Goal: Use online tool/utility: Utilize a website feature to perform a specific function

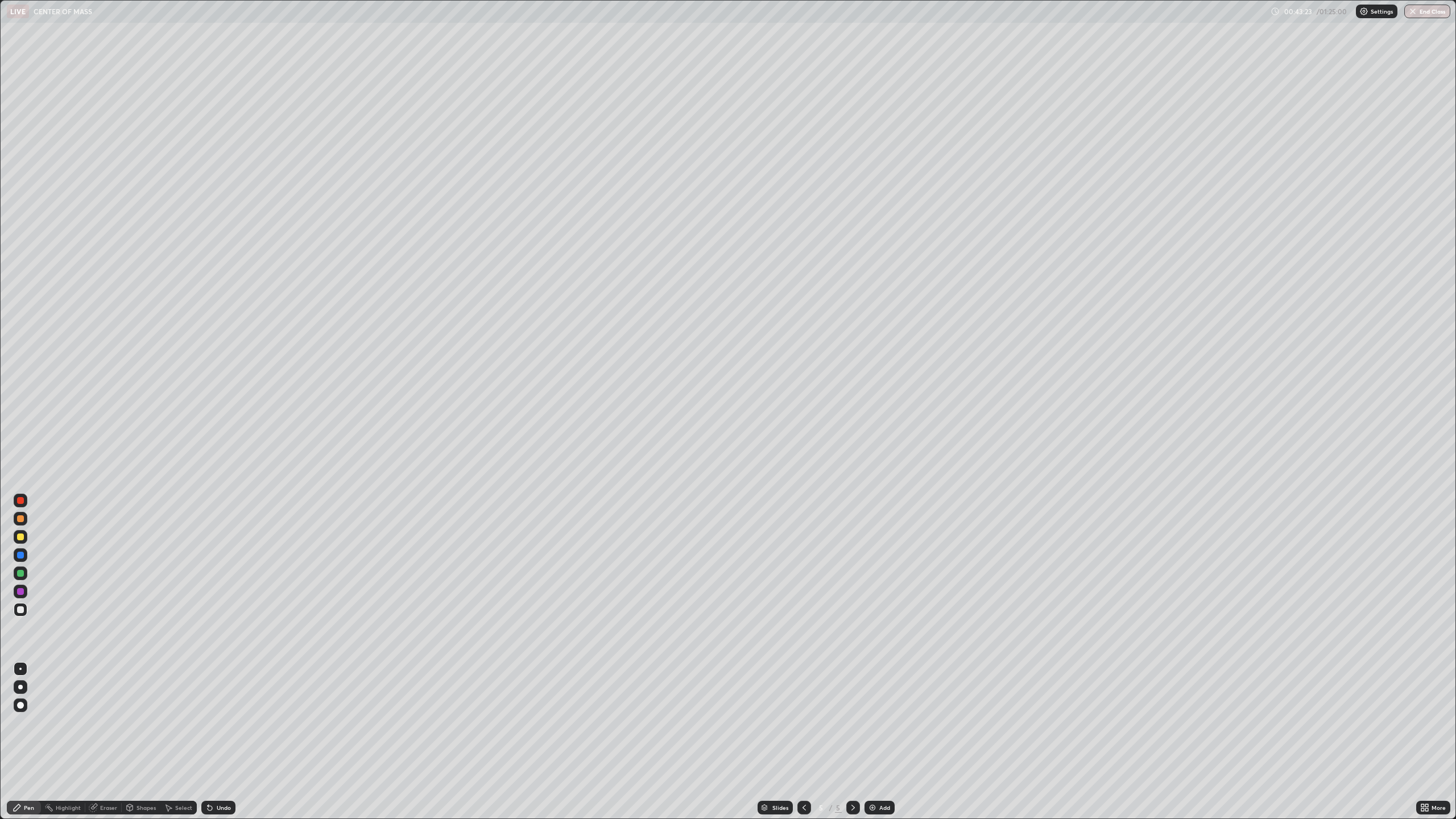
scroll to position [819, 1456]
click at [109, 808] on div "Eraser" at bounding box center [108, 807] width 17 height 6
click at [31, 803] on div "Pen" at bounding box center [24, 808] width 34 height 14
click at [883, 810] on div "Add" at bounding box center [884, 807] width 11 height 6
click at [873, 808] on img at bounding box center [872, 807] width 9 height 9
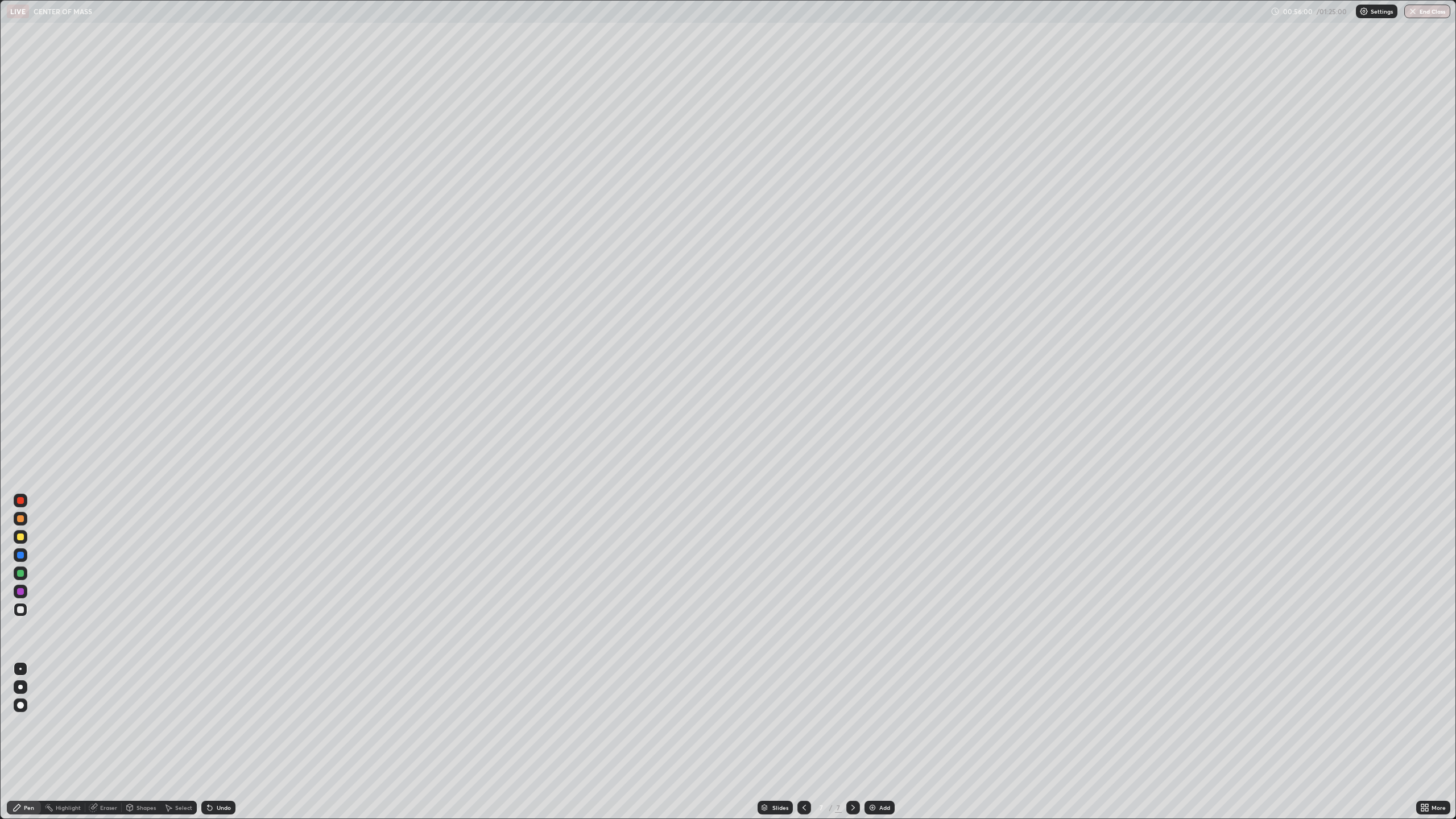
click at [26, 502] on div at bounding box center [21, 501] width 14 height 14
click at [21, 537] on div at bounding box center [20, 536] width 7 height 7
click at [878, 811] on div "Add" at bounding box center [880, 808] width 30 height 14
click at [21, 501] on div at bounding box center [20, 500] width 7 height 7
click at [110, 806] on div "Eraser" at bounding box center [108, 807] width 17 height 6
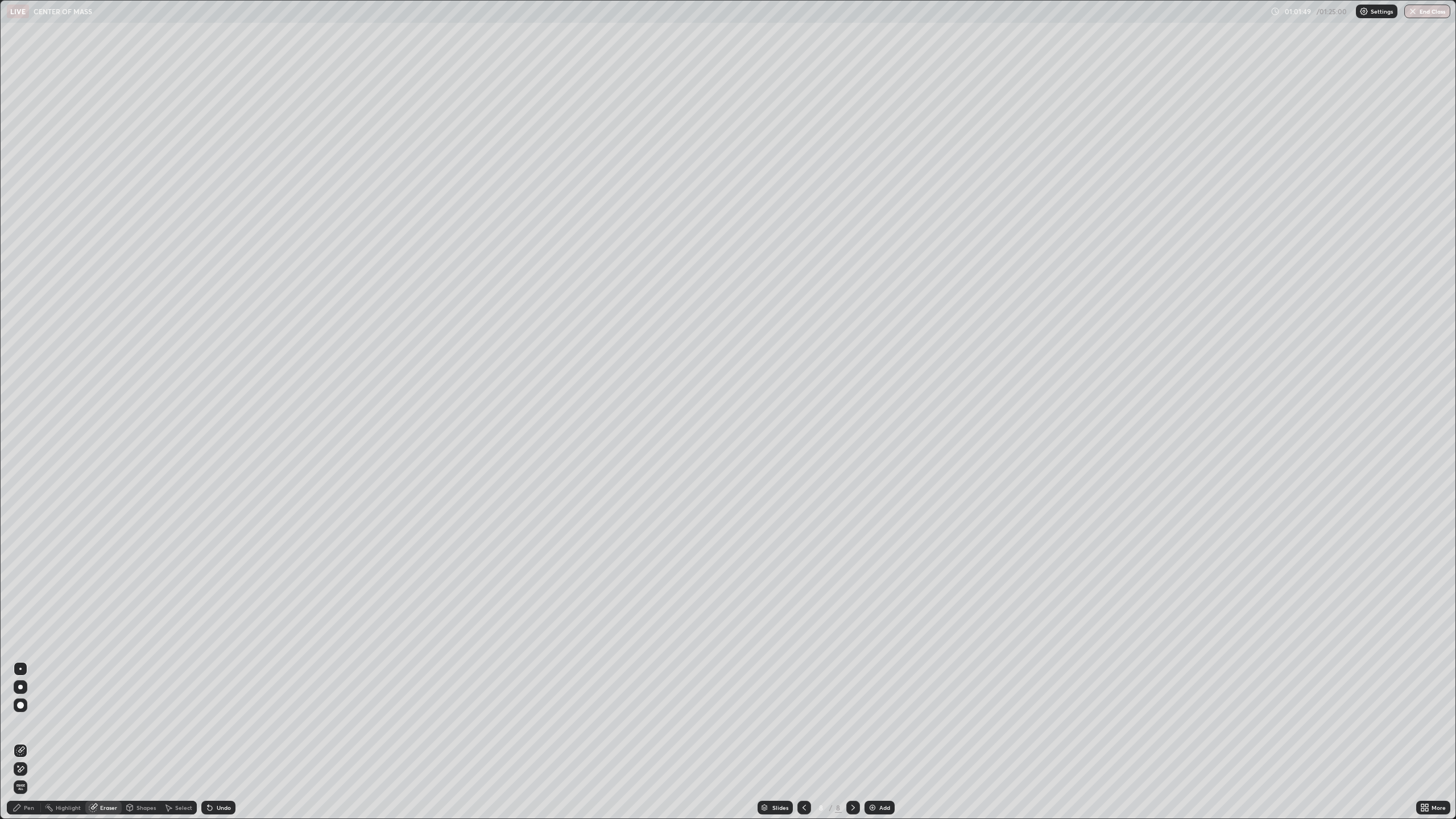
click at [26, 805] on div "Pen" at bounding box center [29, 807] width 10 height 6
click at [106, 806] on div "Eraser" at bounding box center [108, 807] width 17 height 6
click at [183, 809] on div "Select" at bounding box center [183, 807] width 17 height 6
click at [184, 806] on div "Select" at bounding box center [183, 807] width 17 height 6
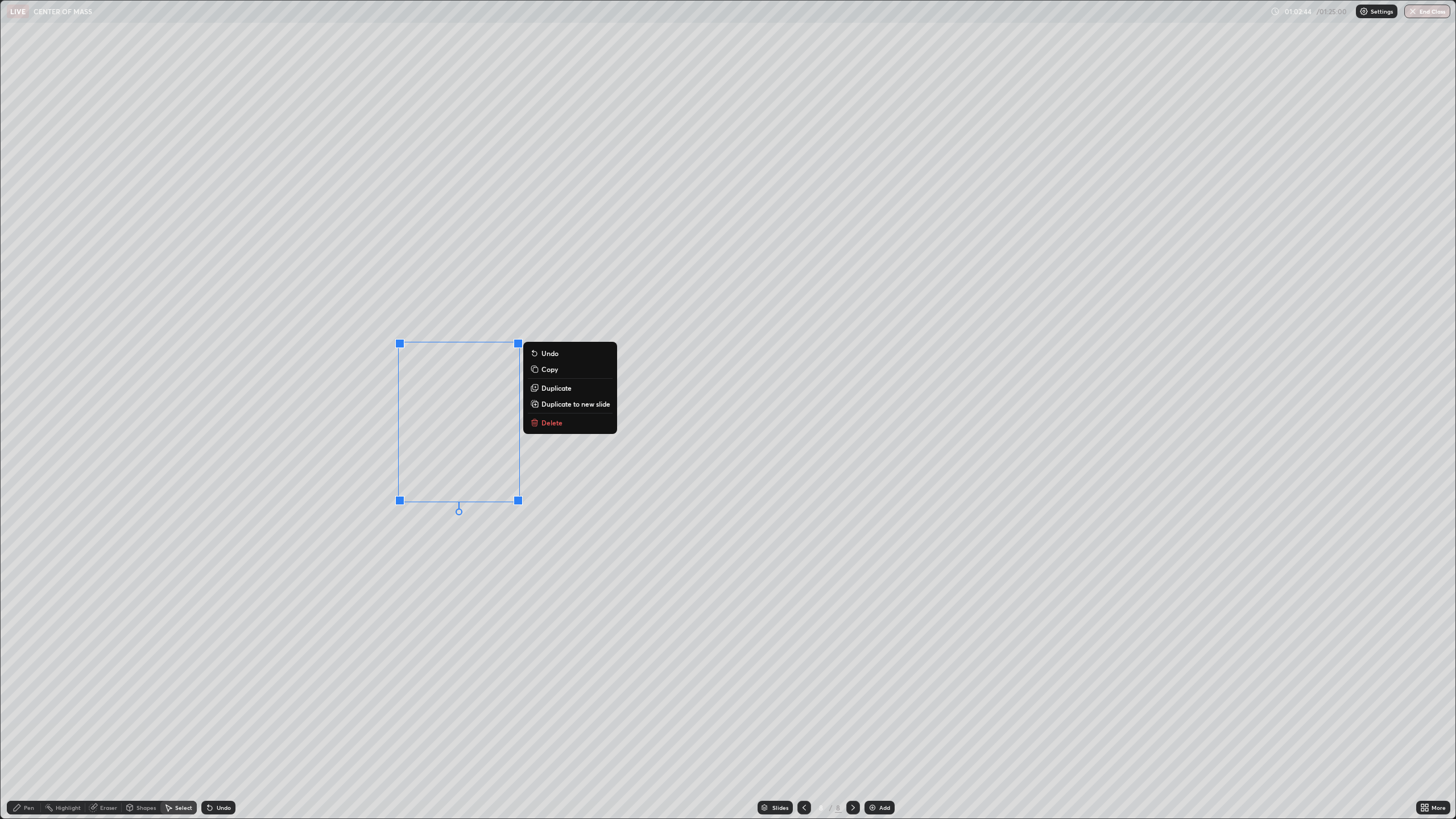
click at [556, 425] on p "Delete" at bounding box center [552, 423] width 21 height 9
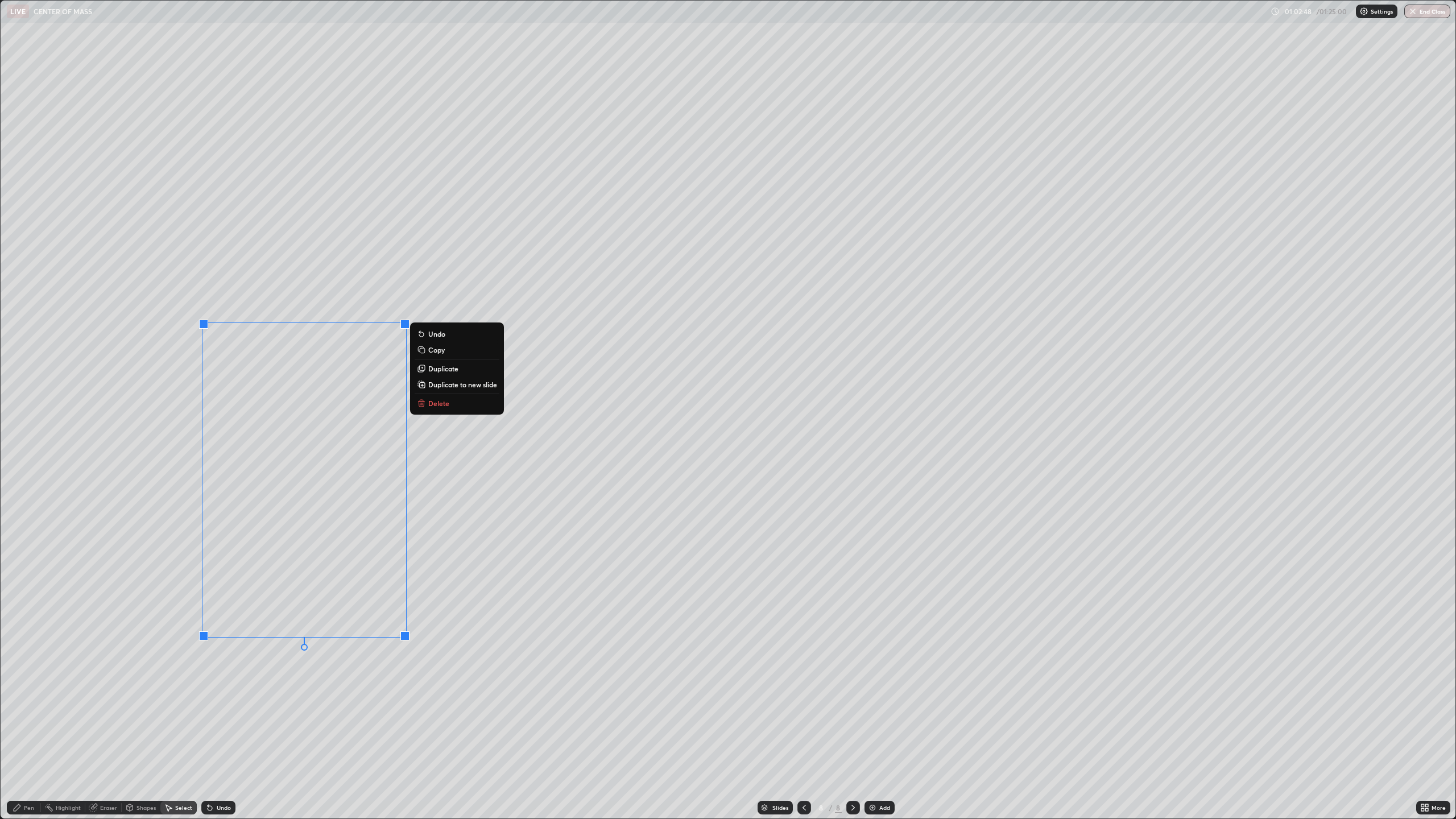
click at [431, 400] on p "Delete" at bounding box center [439, 403] width 21 height 9
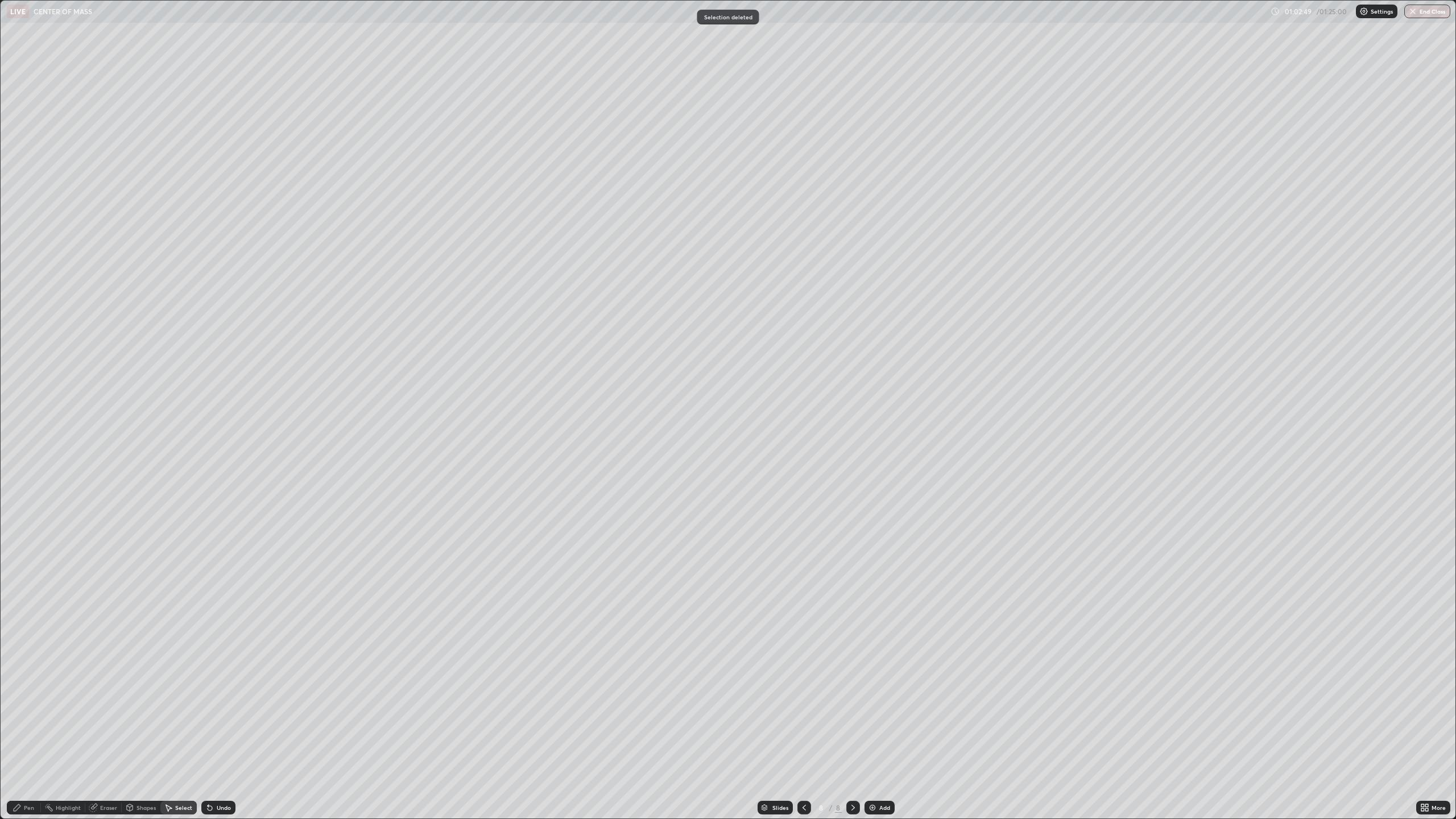
click at [34, 810] on div "Pen" at bounding box center [29, 807] width 10 height 6
click at [26, 603] on div at bounding box center [21, 610] width 14 height 18
click at [108, 805] on div "Eraser" at bounding box center [108, 807] width 17 height 6
click at [181, 808] on div "Select" at bounding box center [183, 807] width 17 height 6
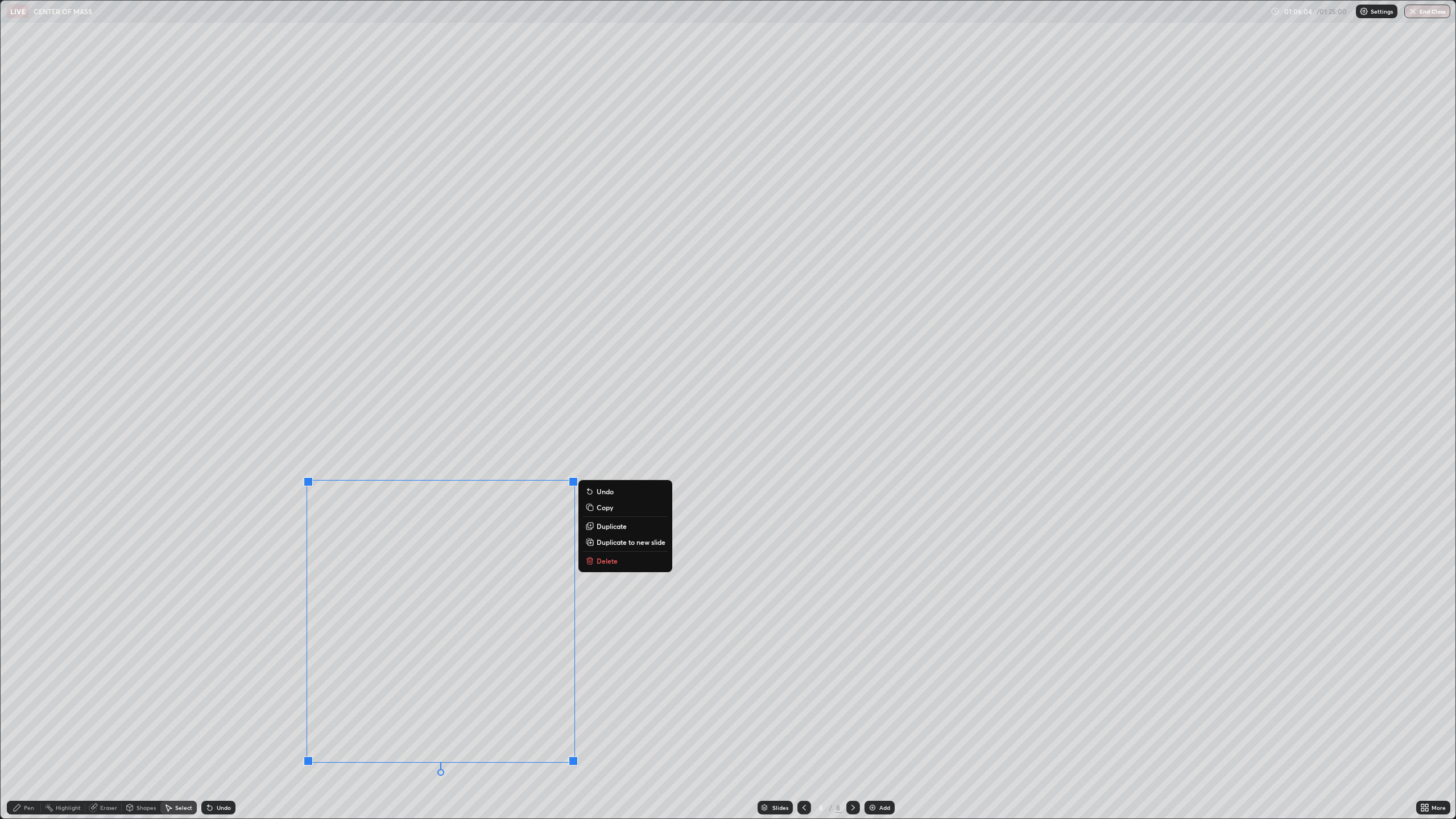
click at [616, 561] on p "Delete" at bounding box center [607, 561] width 21 height 9
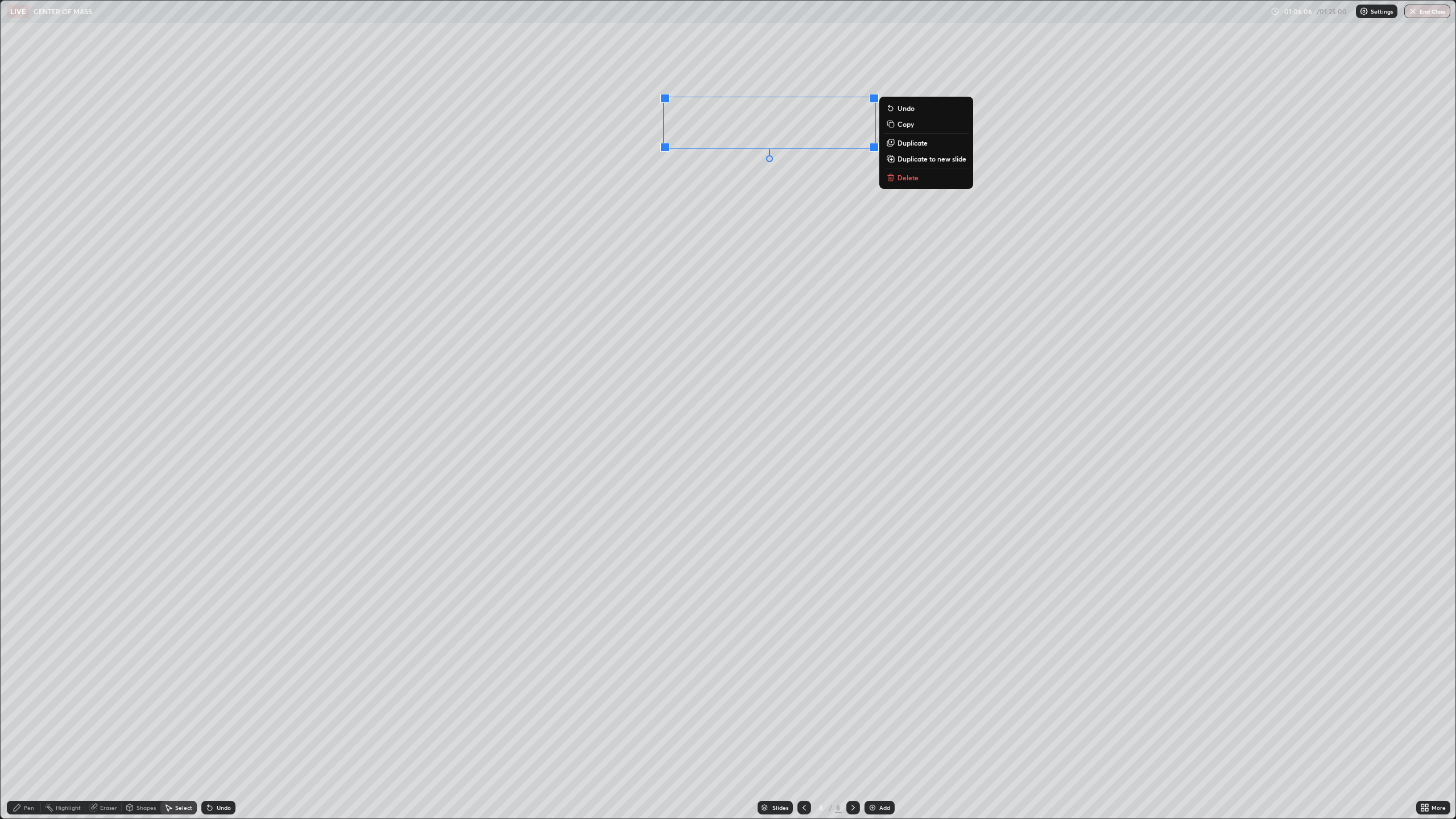
click at [913, 182] on button "Delete" at bounding box center [926, 178] width 85 height 14
click at [26, 805] on div "Pen" at bounding box center [29, 807] width 10 height 6
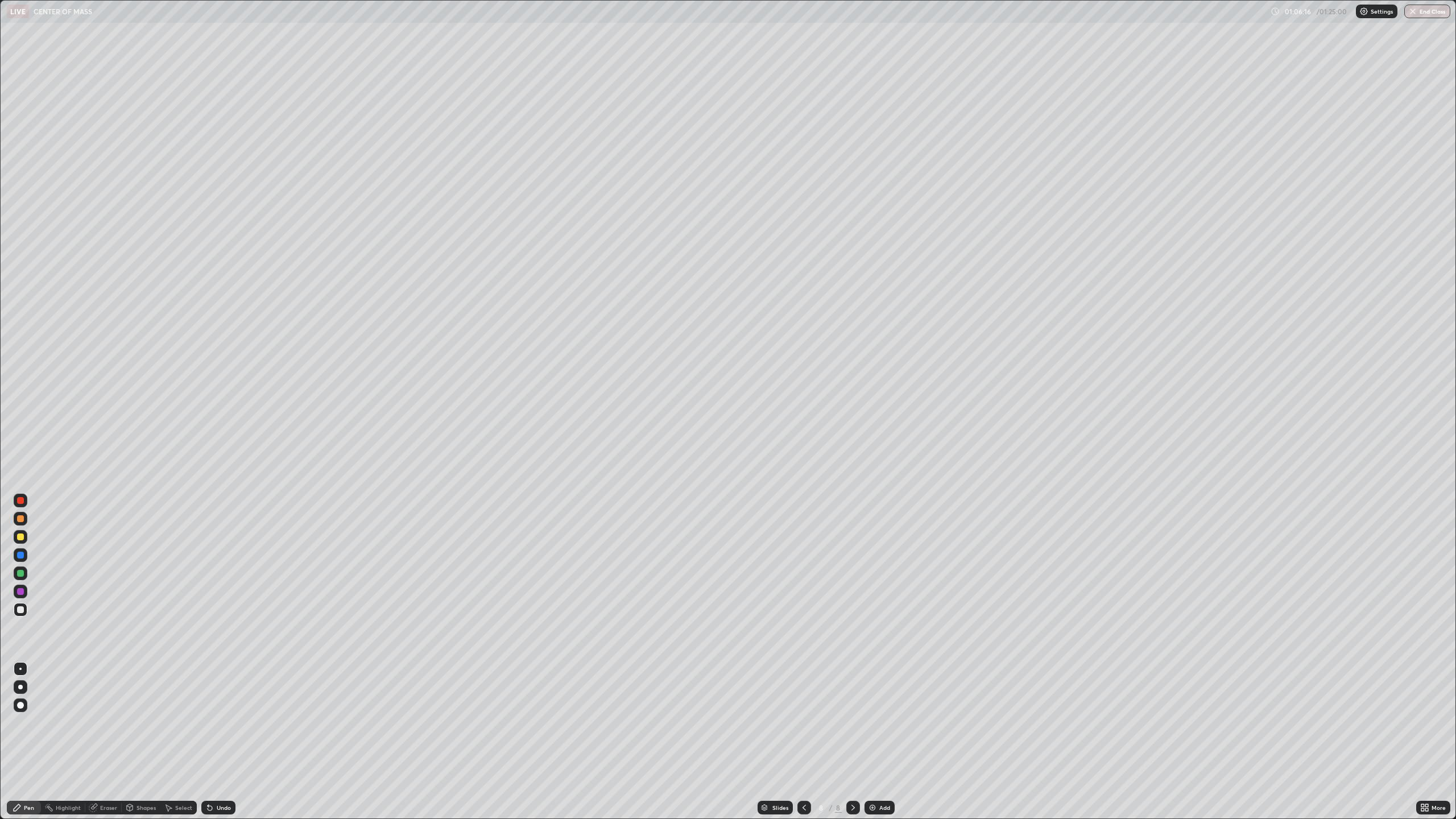
click at [224, 803] on div "Undo" at bounding box center [218, 808] width 34 height 14
click at [222, 803] on div "Undo" at bounding box center [218, 808] width 34 height 14
click at [219, 805] on div "Undo" at bounding box center [224, 807] width 14 height 6
click at [218, 802] on div "Undo" at bounding box center [218, 808] width 34 height 14
click at [217, 810] on div "Undo" at bounding box center [224, 807] width 14 height 6
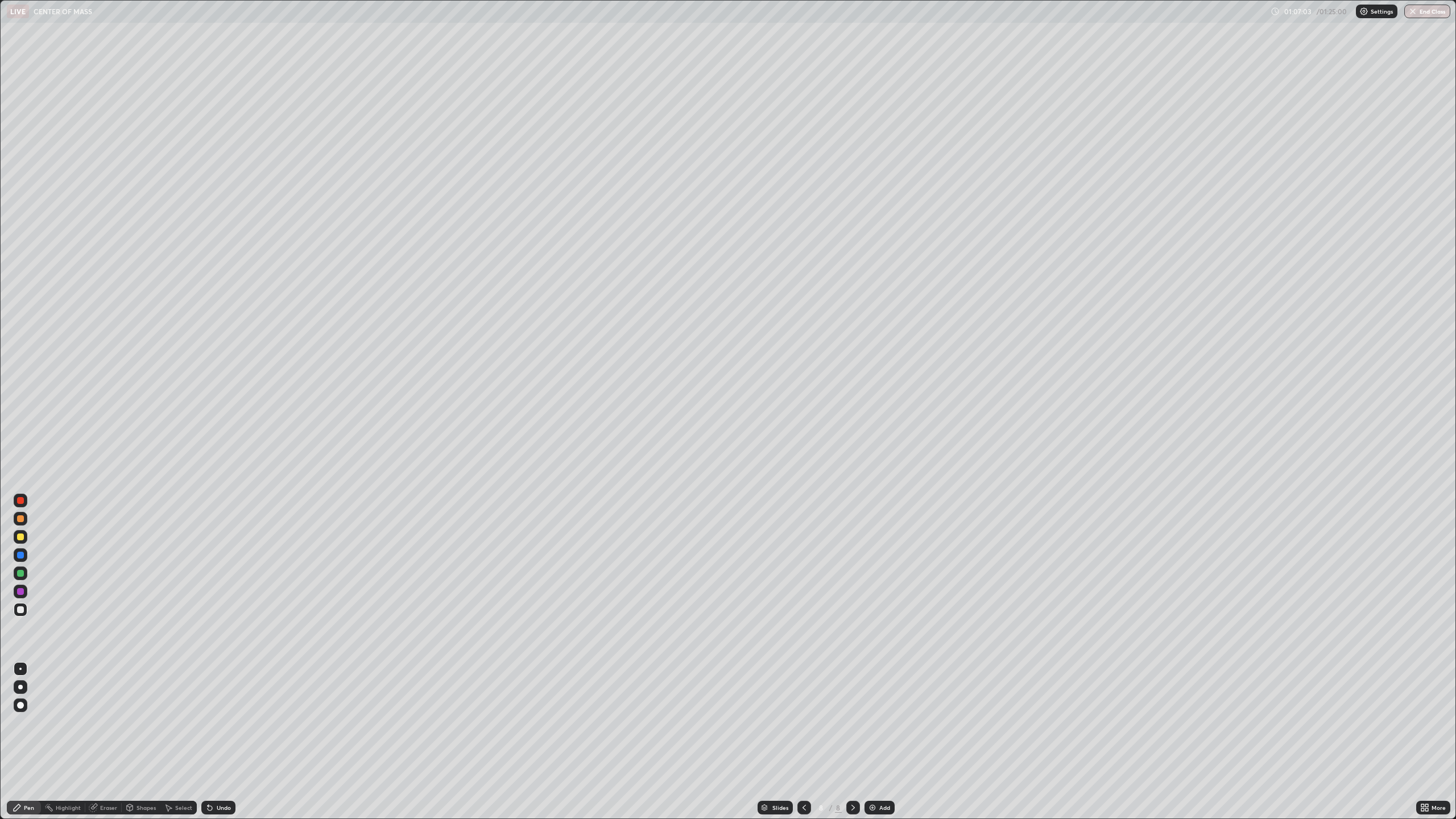
click at [182, 801] on div "Select" at bounding box center [179, 808] width 36 height 14
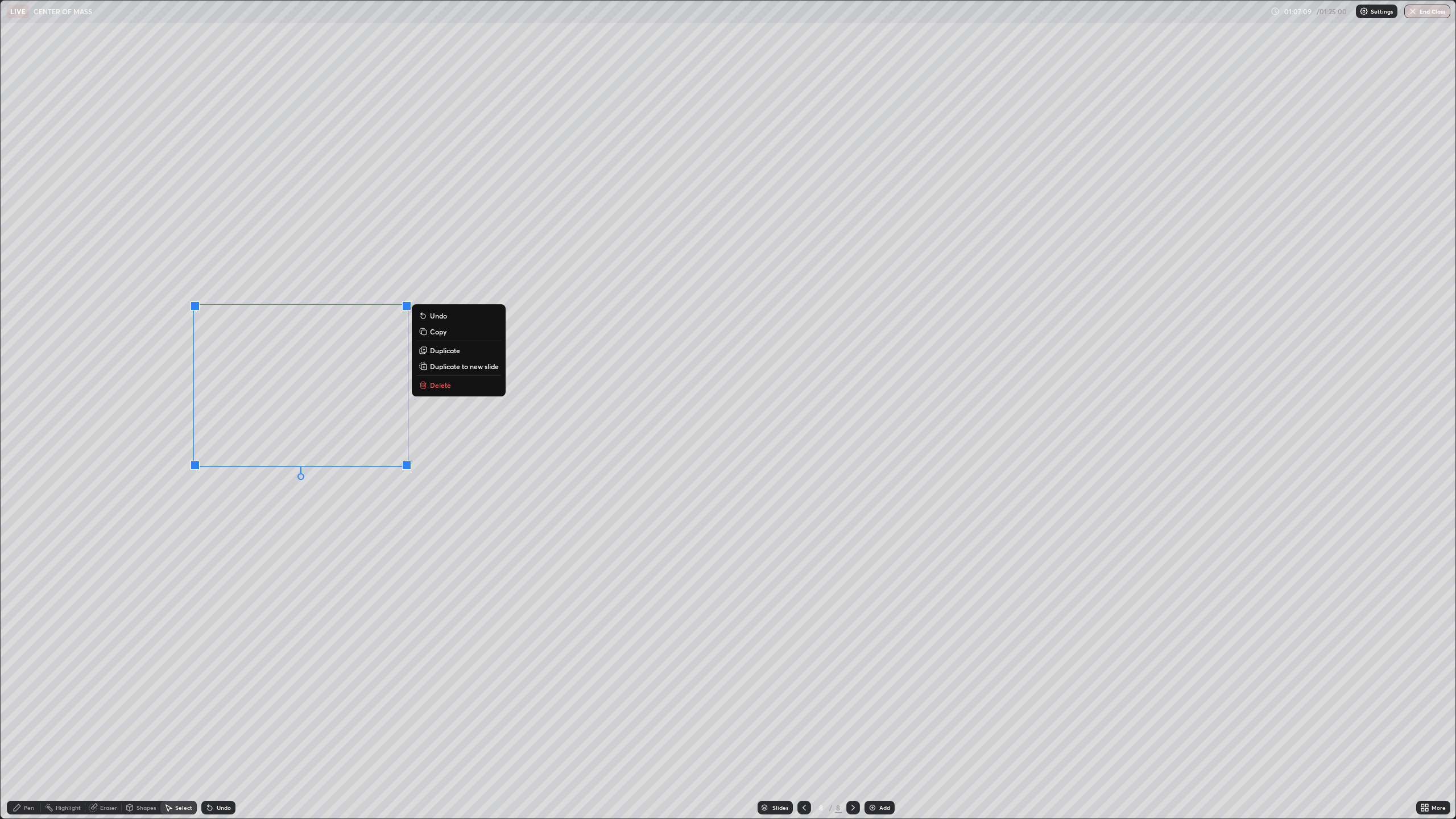
click at [446, 384] on p "Delete" at bounding box center [441, 385] width 21 height 9
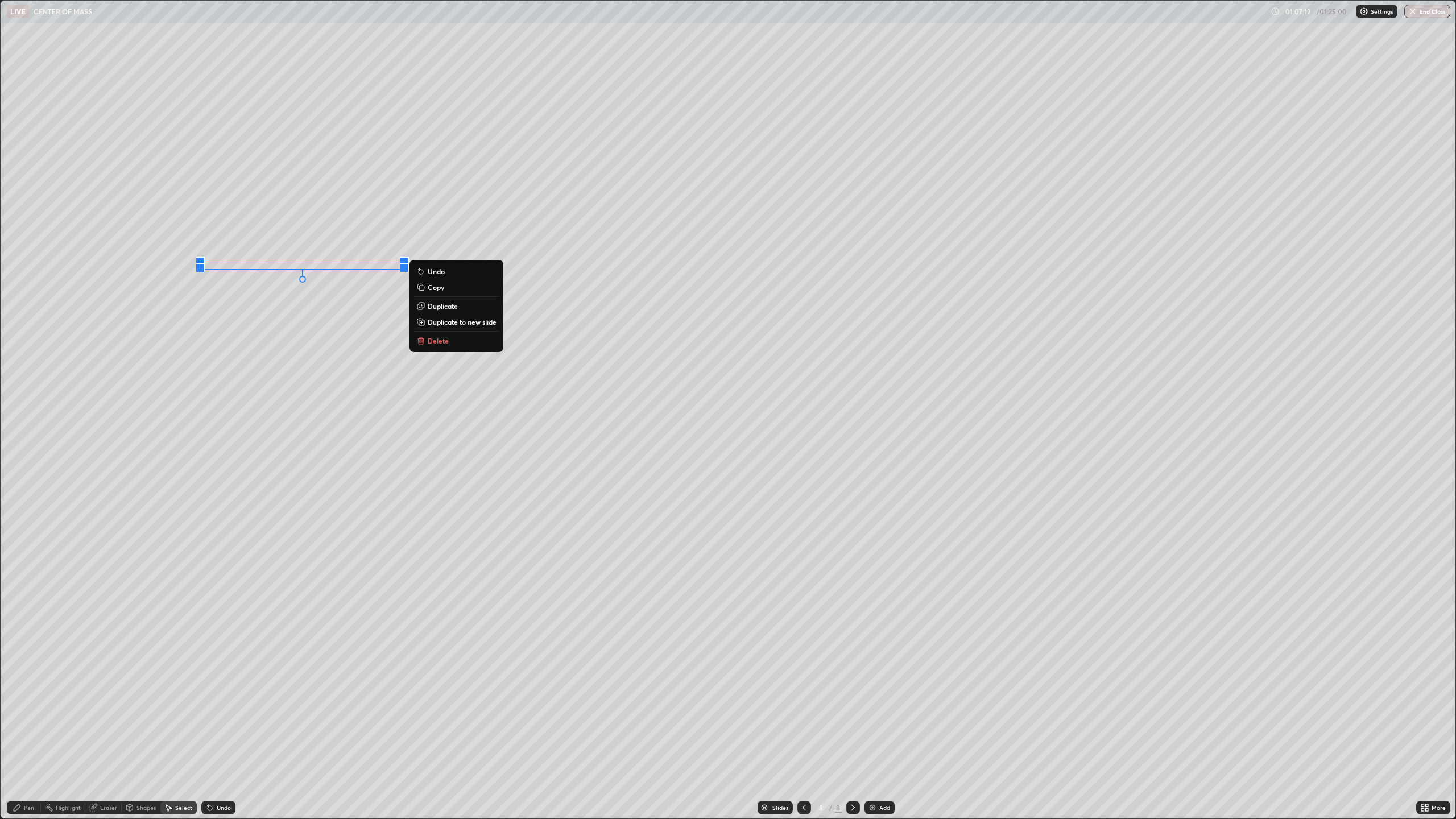
click at [24, 809] on div "Pen" at bounding box center [29, 807] width 10 height 6
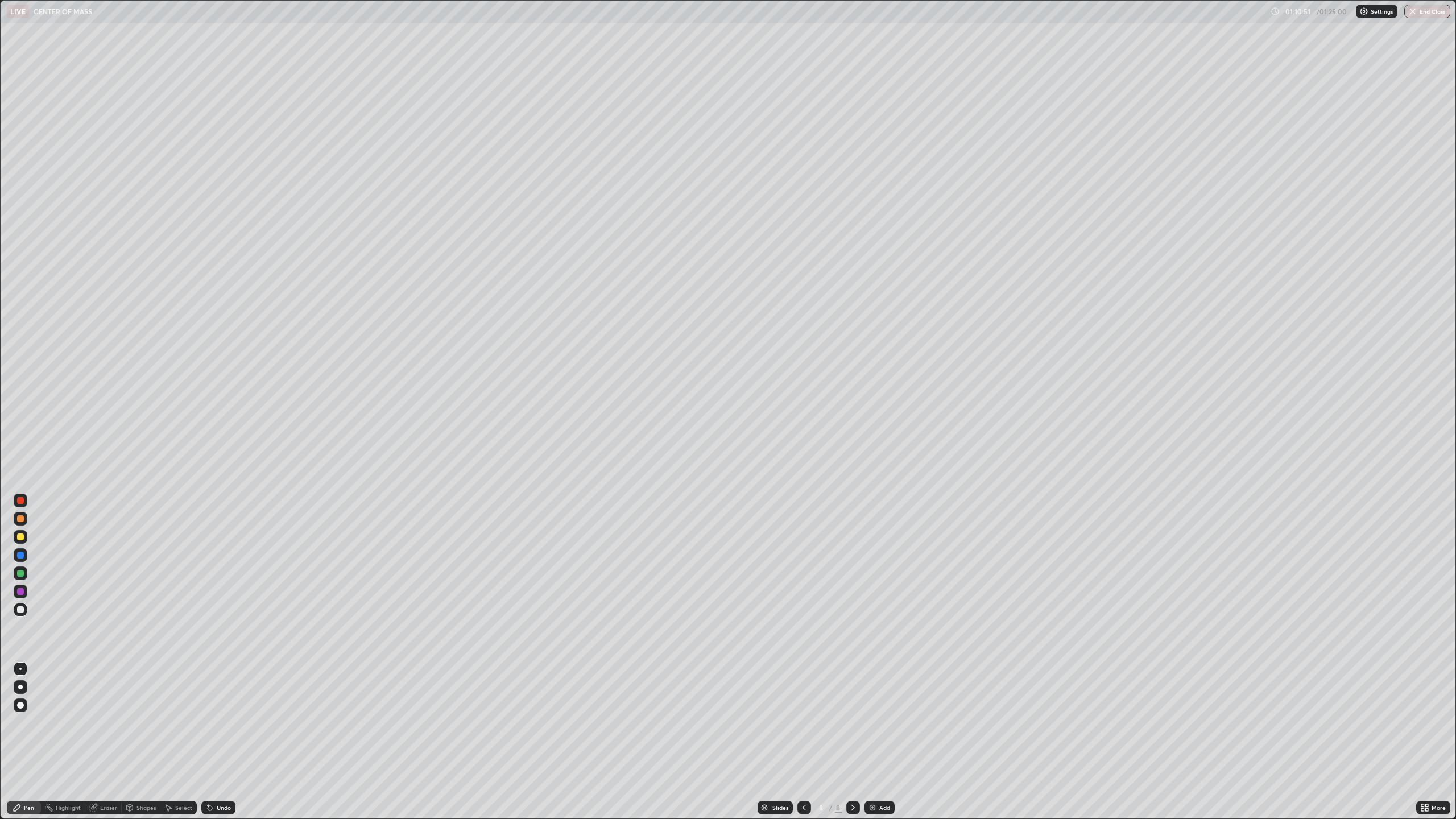
click at [1430, 15] on button "End Class" at bounding box center [1427, 11] width 46 height 14
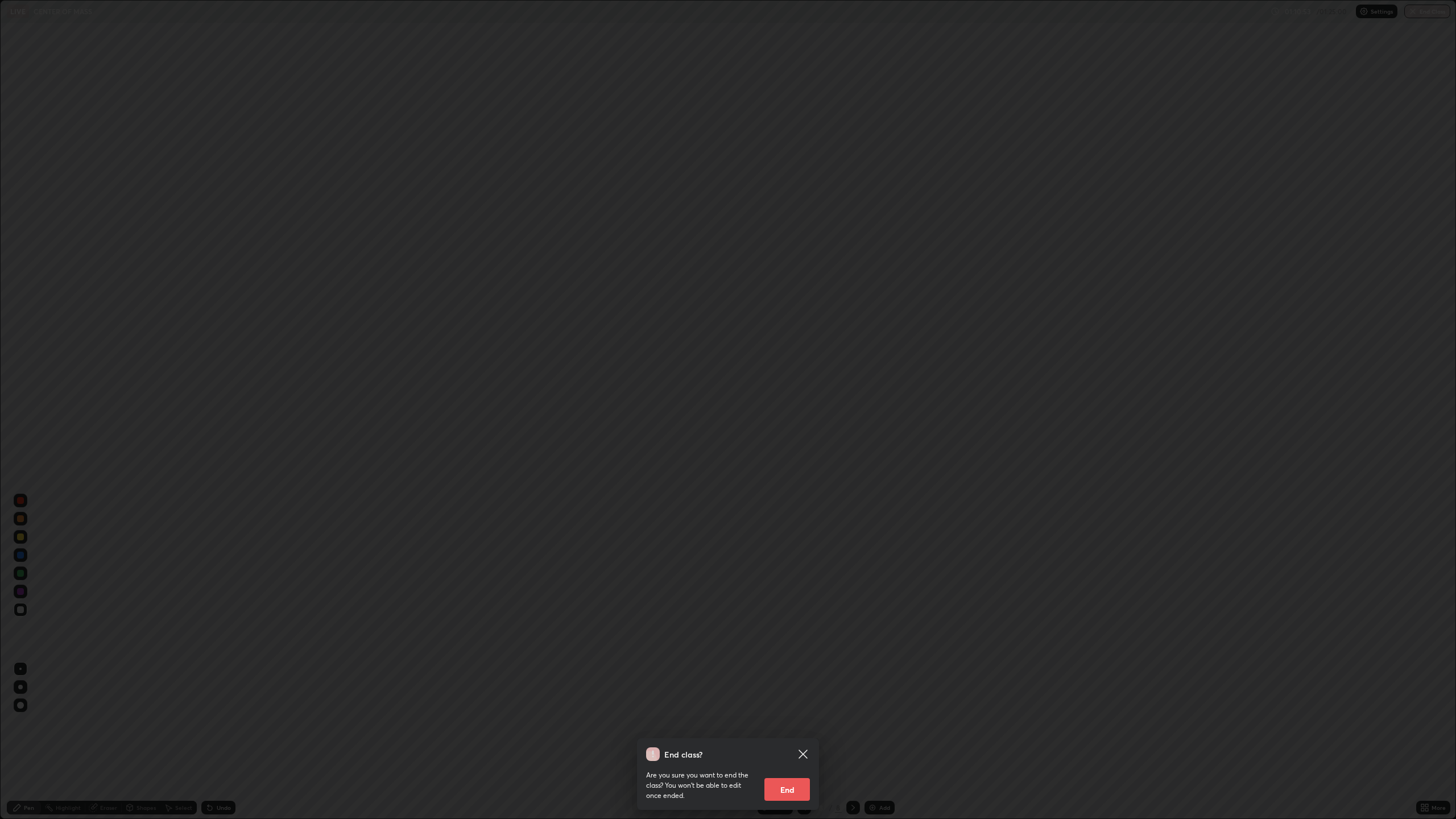
click at [800, 781] on button "End" at bounding box center [787, 789] width 46 height 23
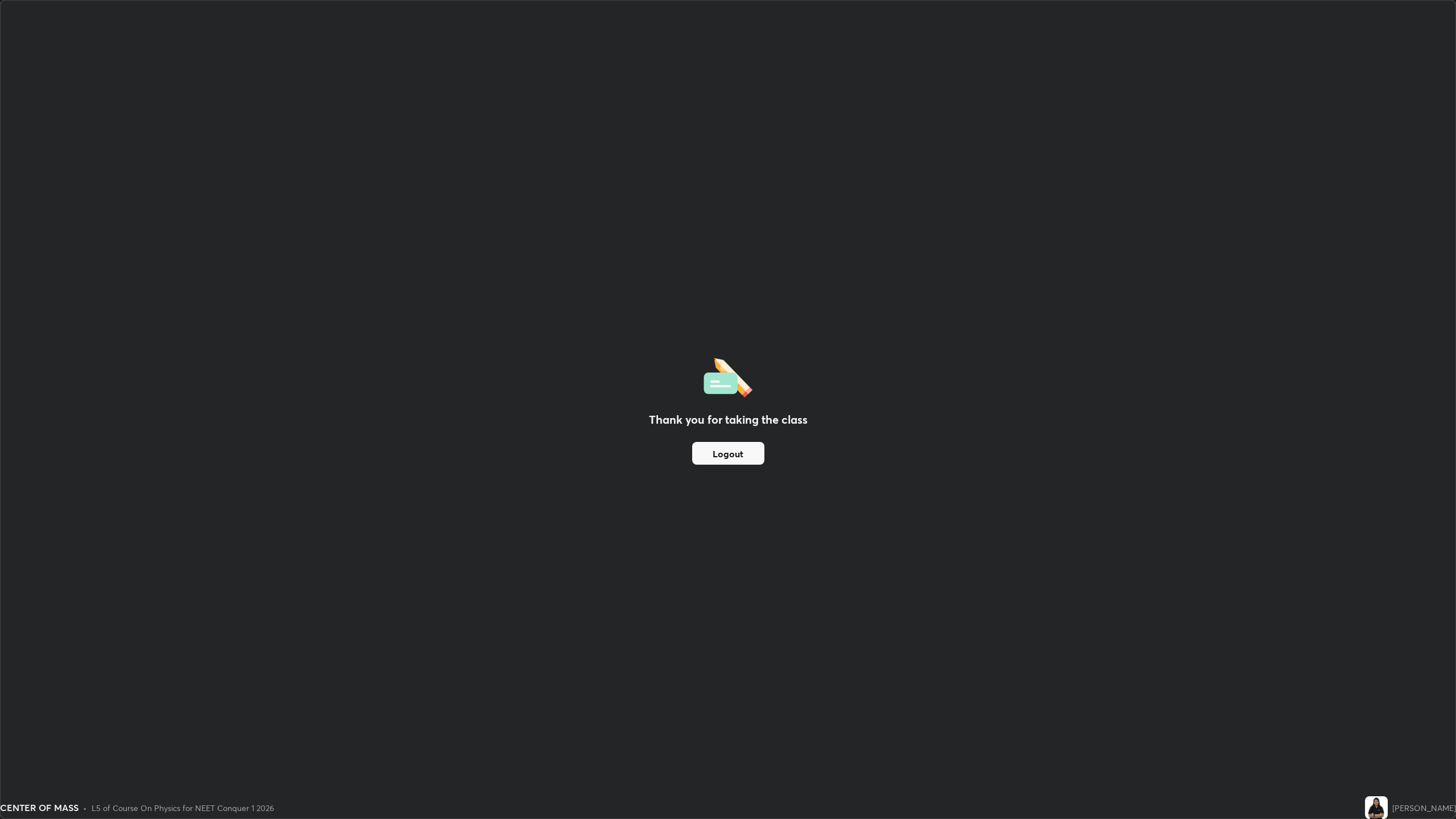
click at [712, 459] on button "Logout" at bounding box center [728, 453] width 73 height 23
